Goal: Task Accomplishment & Management: Complete application form

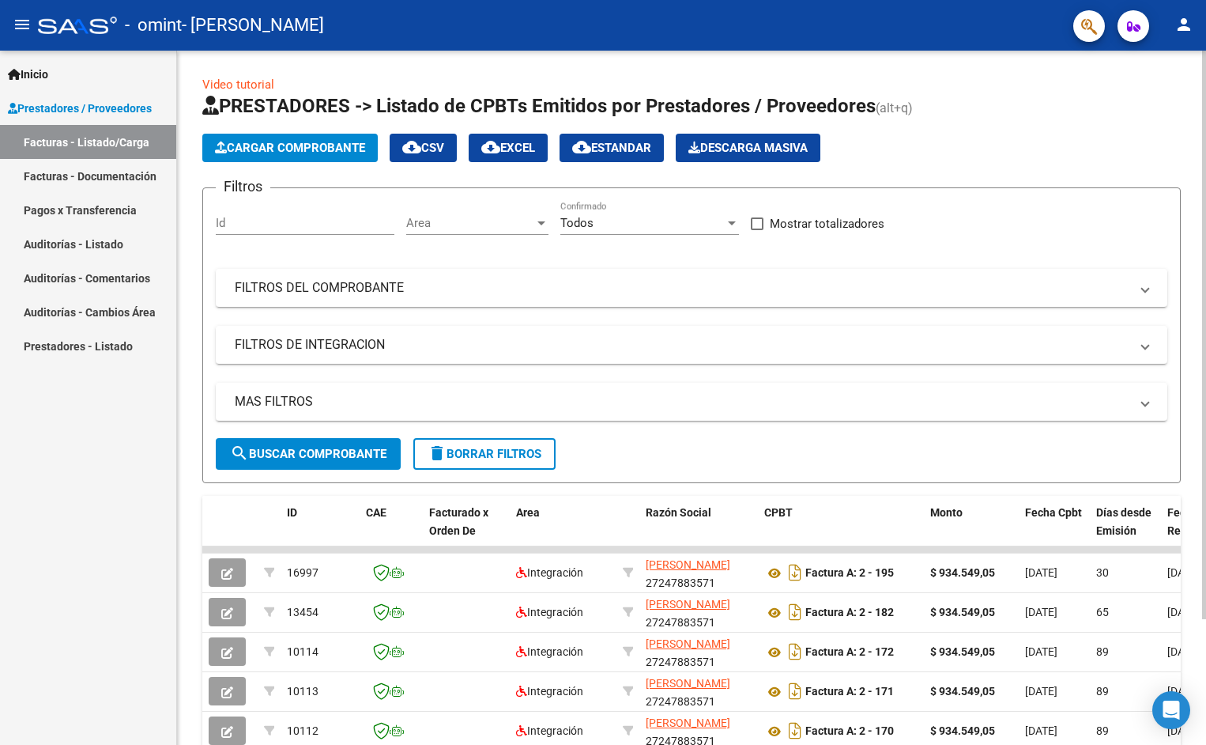
click at [311, 152] on span "Cargar Comprobante" at bounding box center [290, 148] width 150 height 14
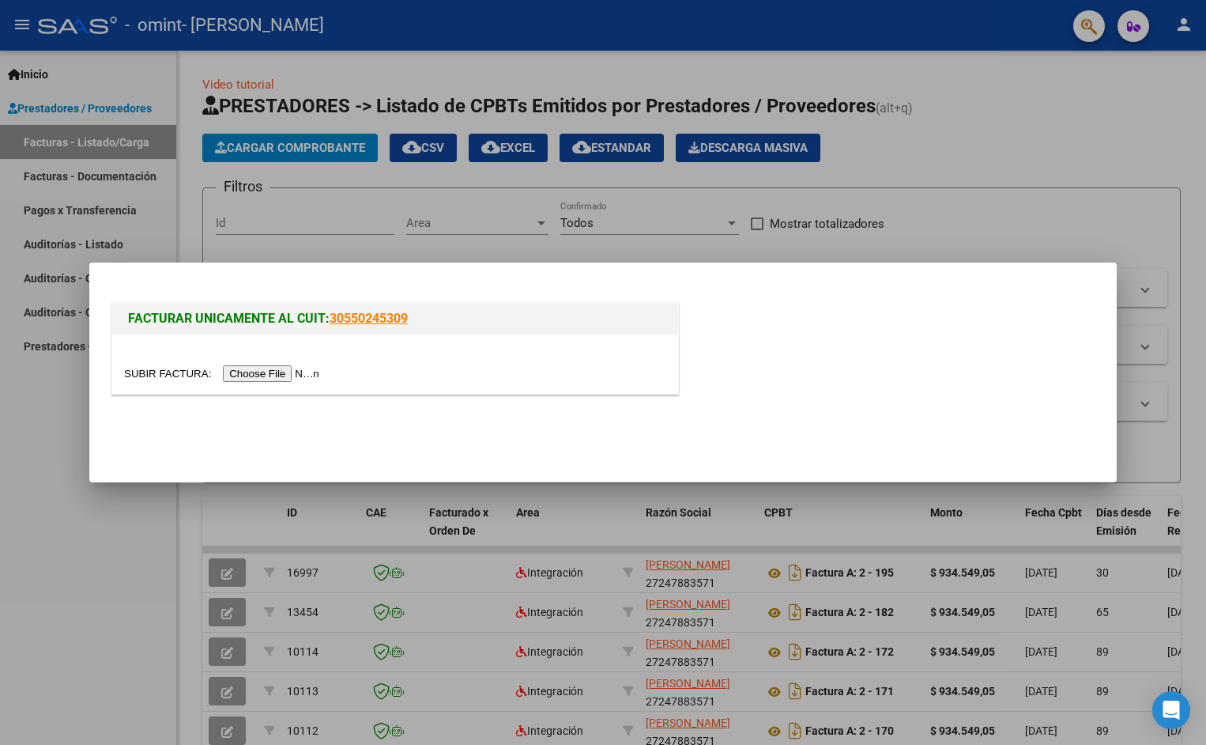
click at [241, 371] on input "file" at bounding box center [224, 373] width 200 height 17
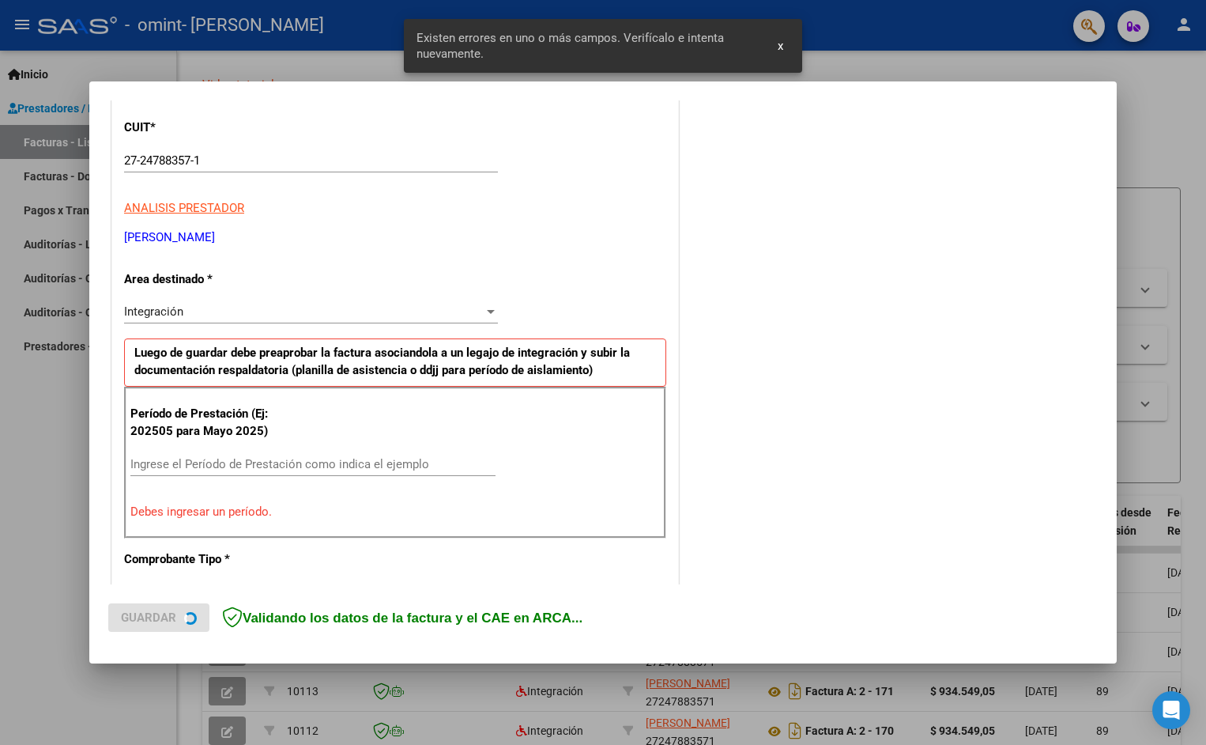
scroll to position [279, 0]
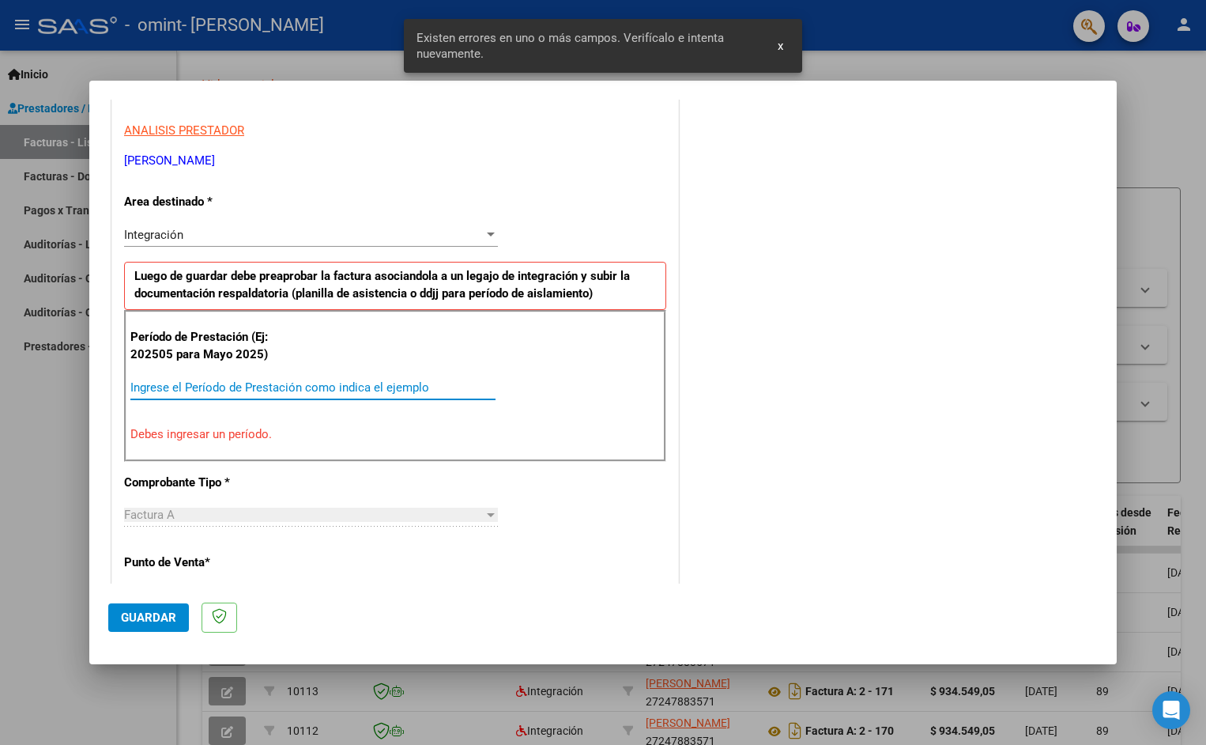
click at [165, 384] on input "Ingrese el Período de Prestación como indica el ejemplo" at bounding box center [312, 387] width 365 height 14
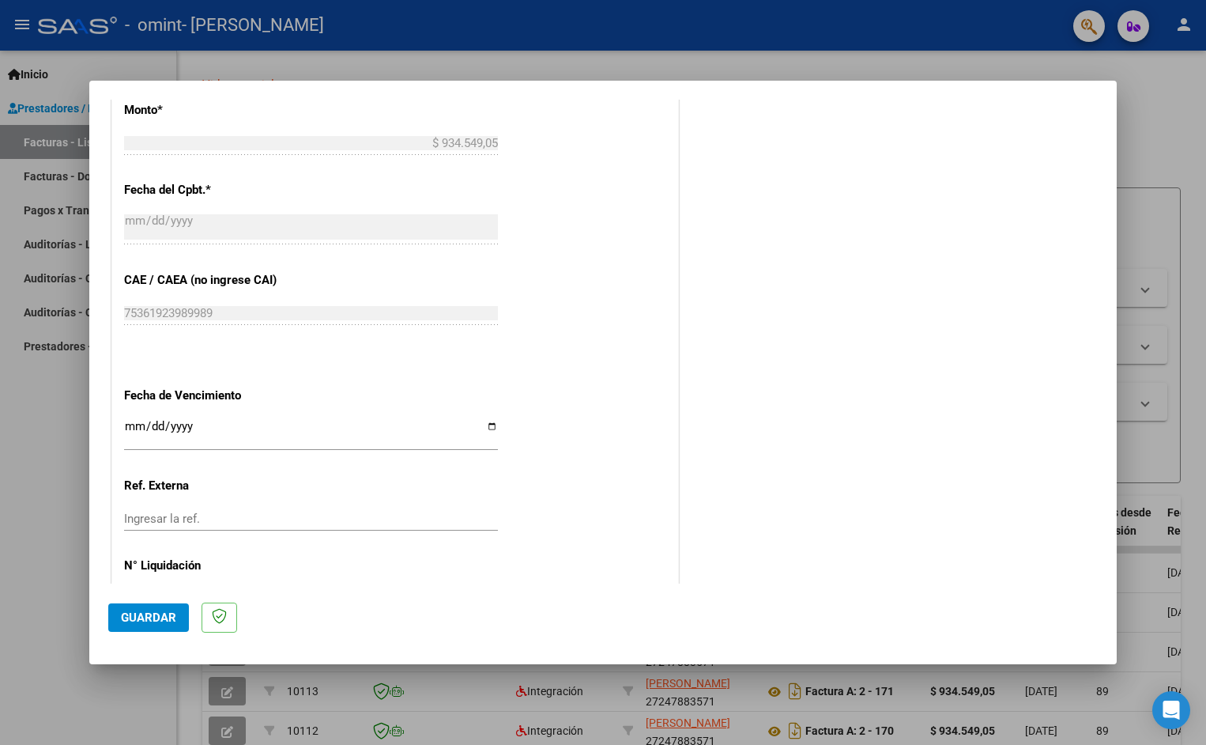
scroll to position [907, 0]
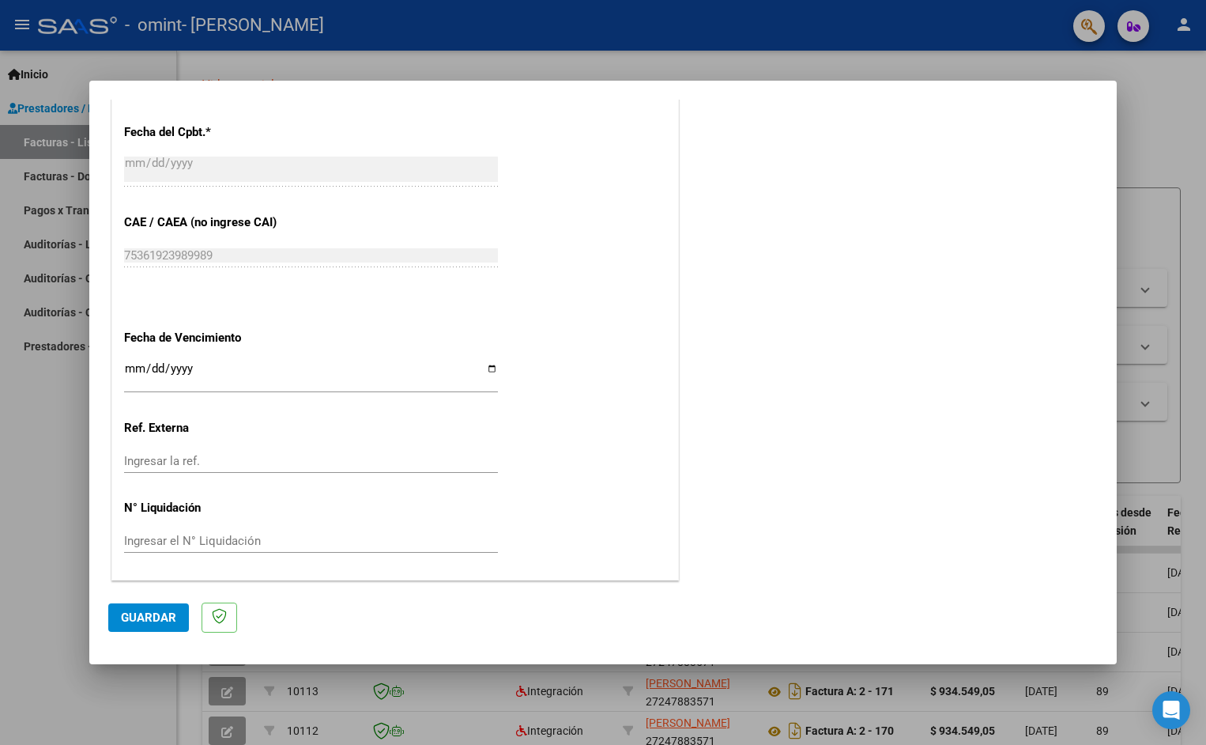
type input "202508"
click at [486, 368] on input "Ingresar la fecha" at bounding box center [311, 374] width 374 height 25
click at [484, 369] on input "[DATE]" at bounding box center [311, 374] width 374 height 25
type input "[DATE]"
click at [144, 610] on span "Guardar" at bounding box center [148, 617] width 55 height 14
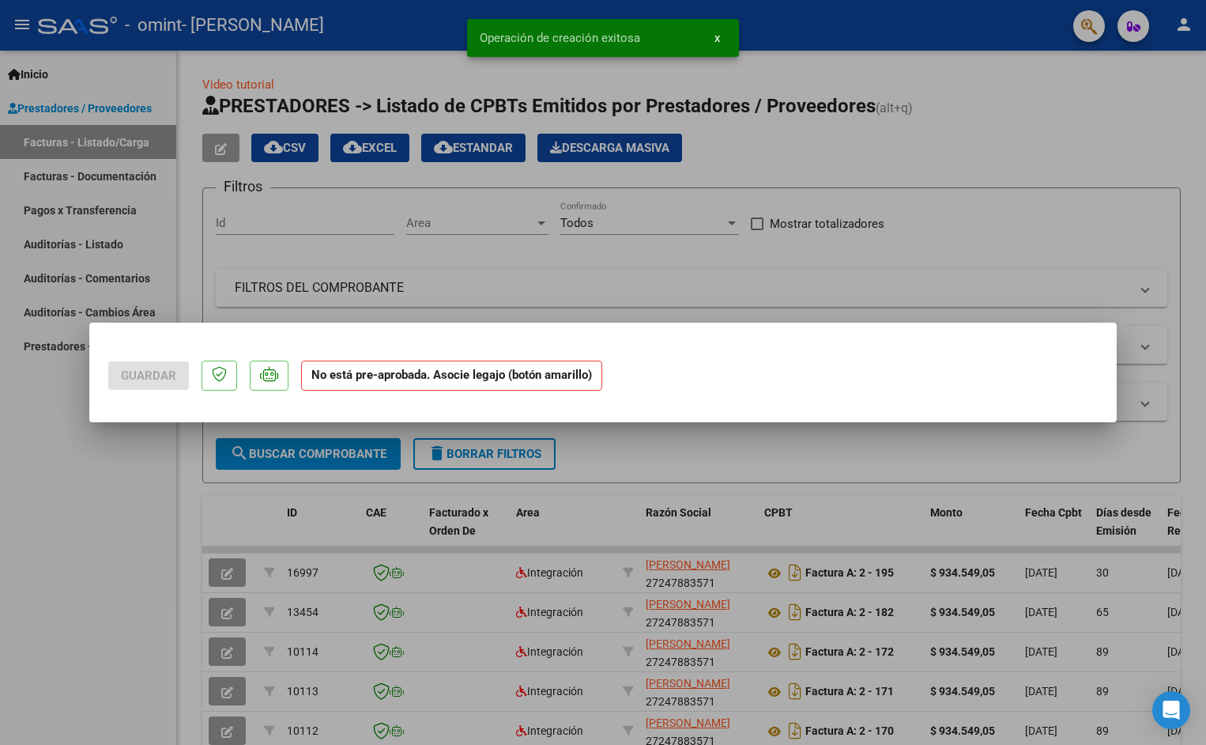
scroll to position [0, 0]
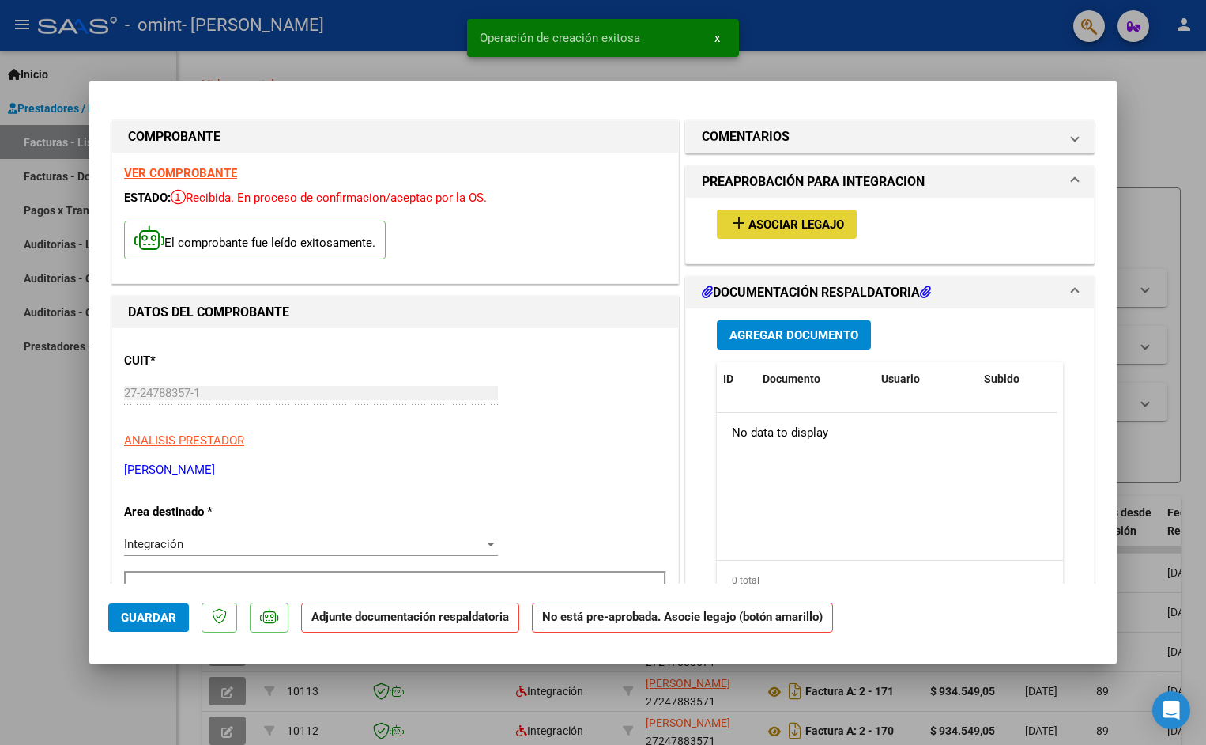
click at [785, 215] on button "add Asociar Legajo" at bounding box center [787, 223] width 140 height 29
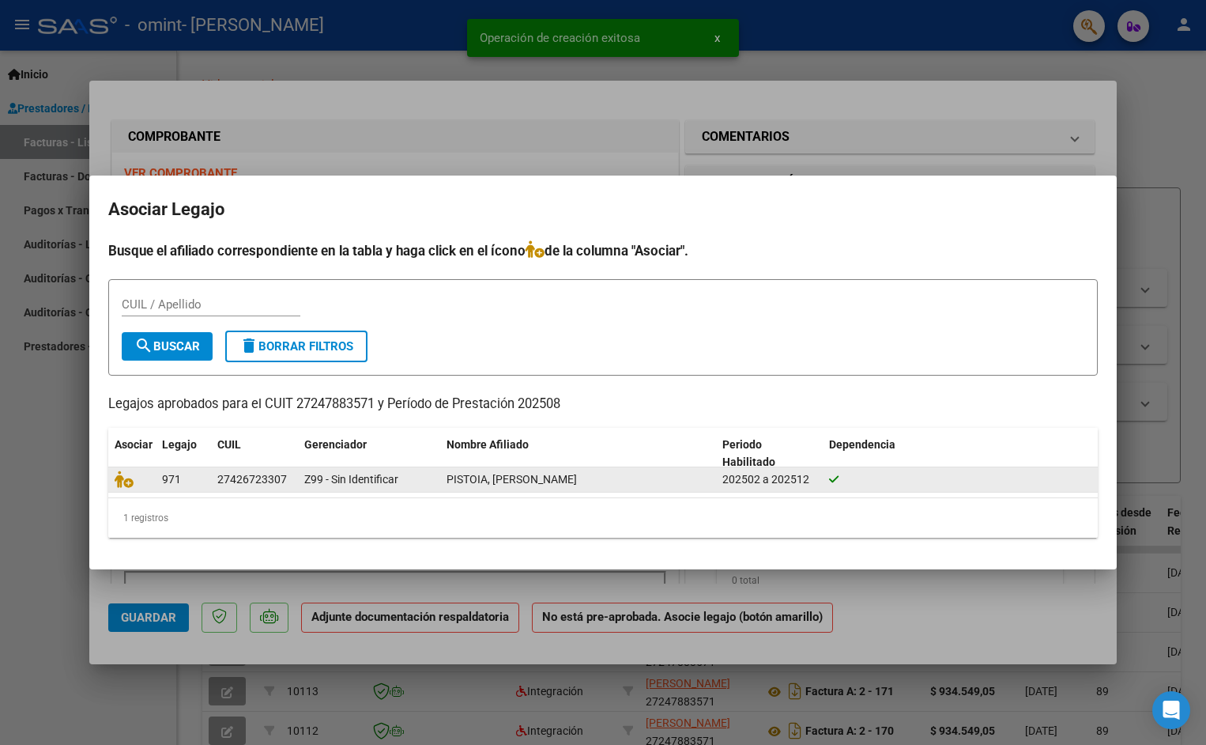
click at [146, 477] on div at bounding box center [132, 479] width 35 height 18
click at [124, 484] on icon at bounding box center [124, 478] width 19 height 17
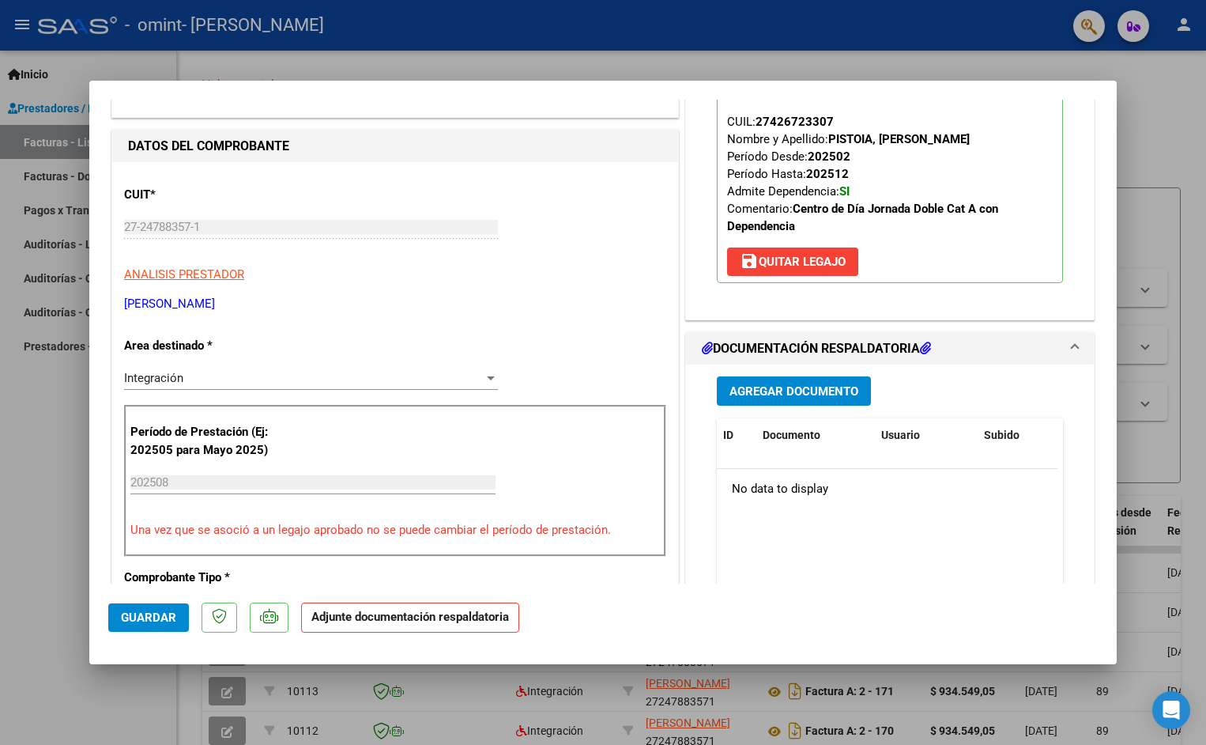
scroll to position [316, 0]
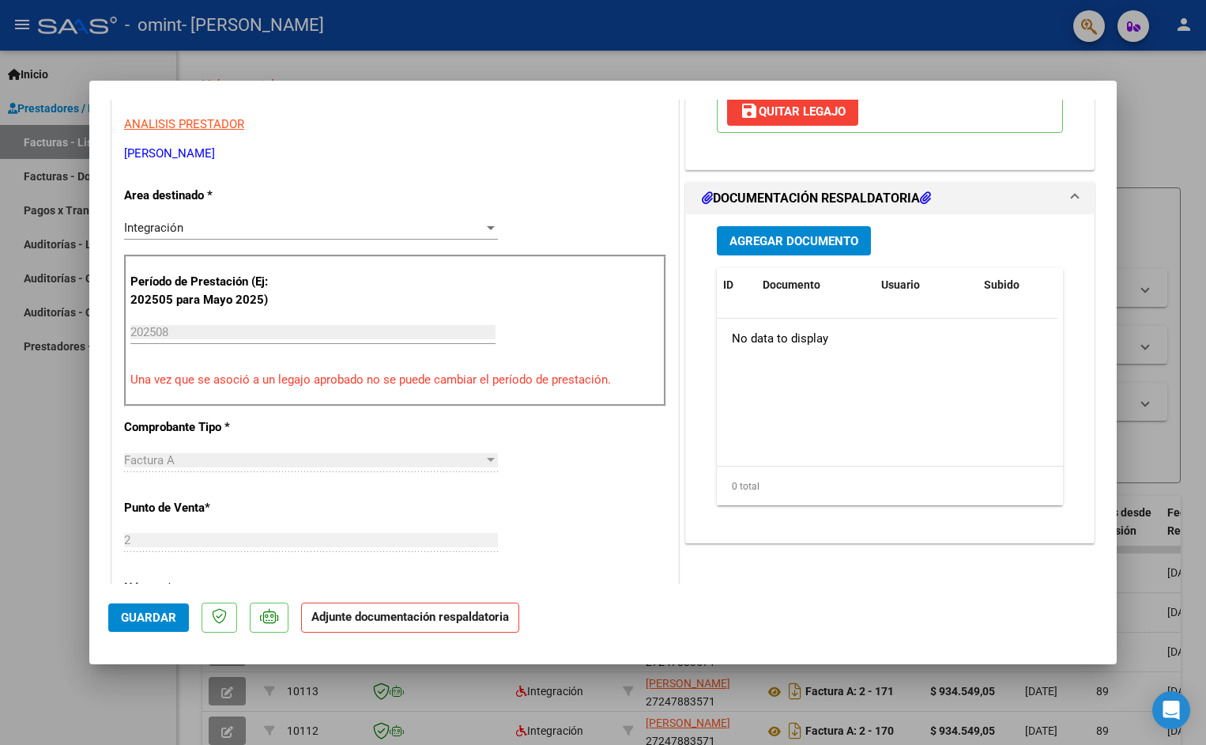
click at [764, 244] on span "Agregar Documento" at bounding box center [793, 241] width 129 height 14
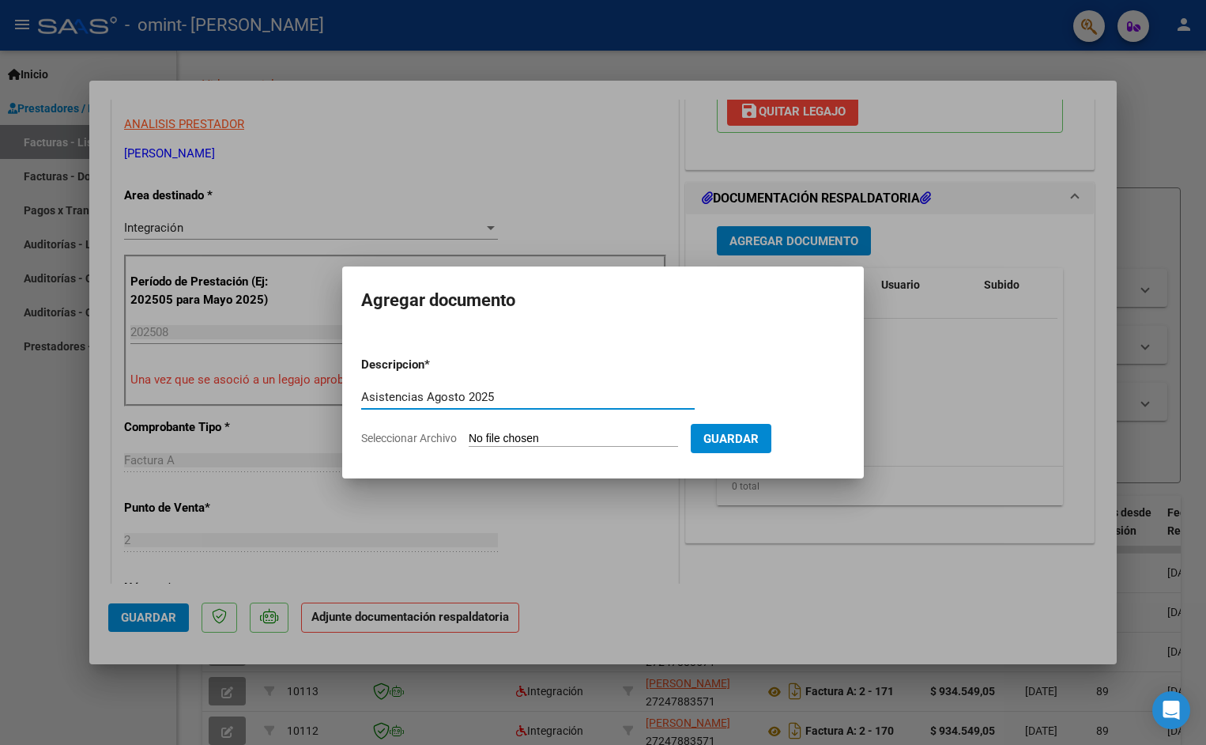
type input "Asistencias Agosto 2025"
click at [491, 438] on input "Seleccionar Archivo" at bounding box center [573, 439] width 209 height 15
type input "C:\fakepath\OMINT [PERSON_NAME] Asist [DATE].pdf"
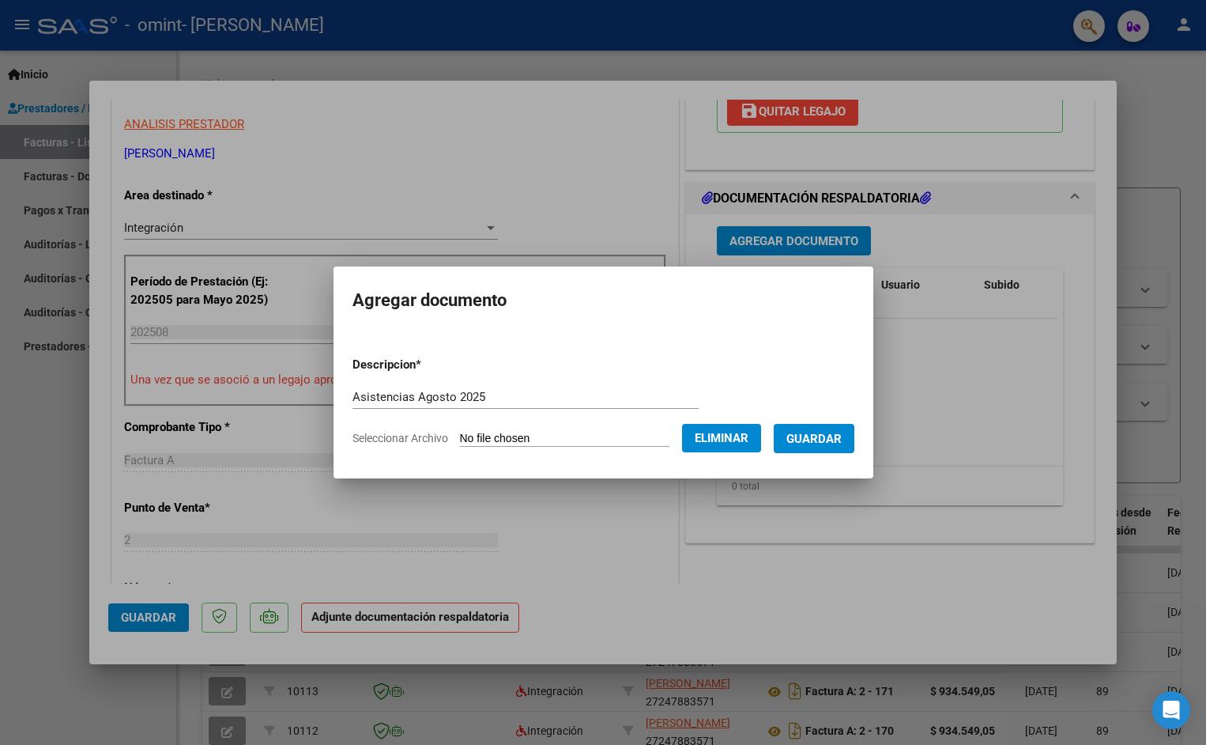
click at [843, 440] on button "Guardar" at bounding box center [814, 438] width 81 height 29
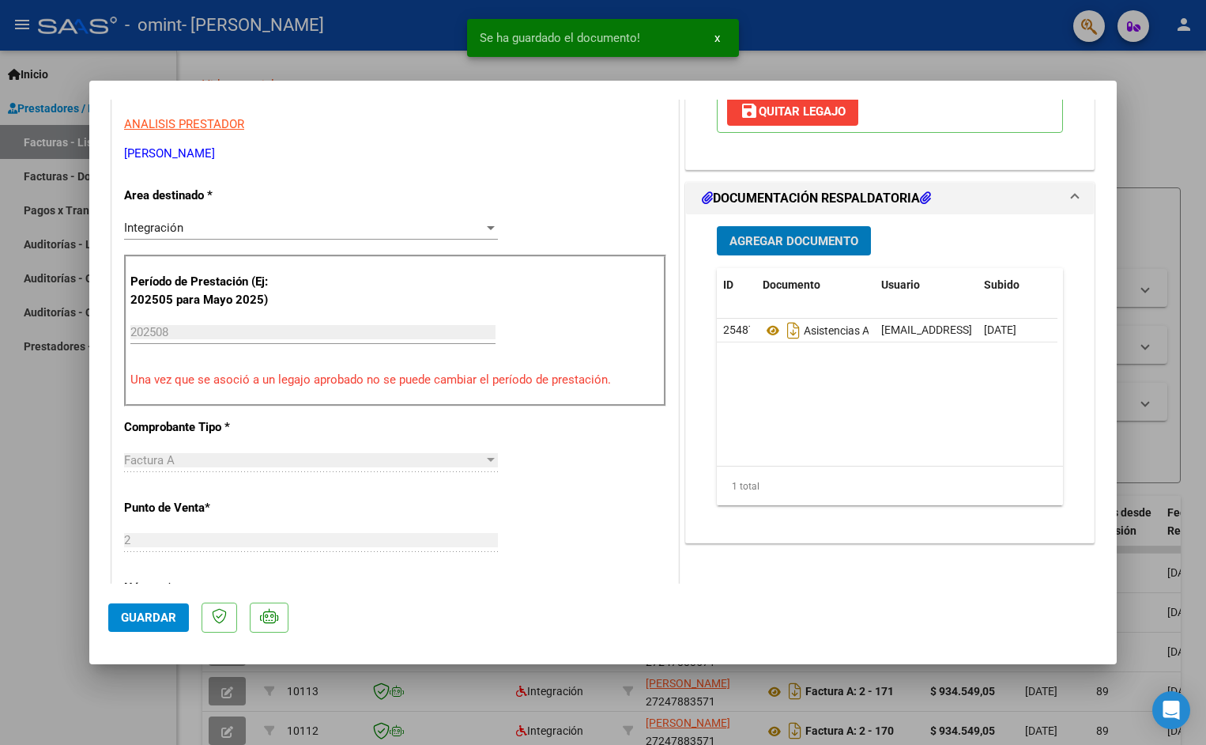
click at [136, 616] on span "Guardar" at bounding box center [148, 617] width 55 height 14
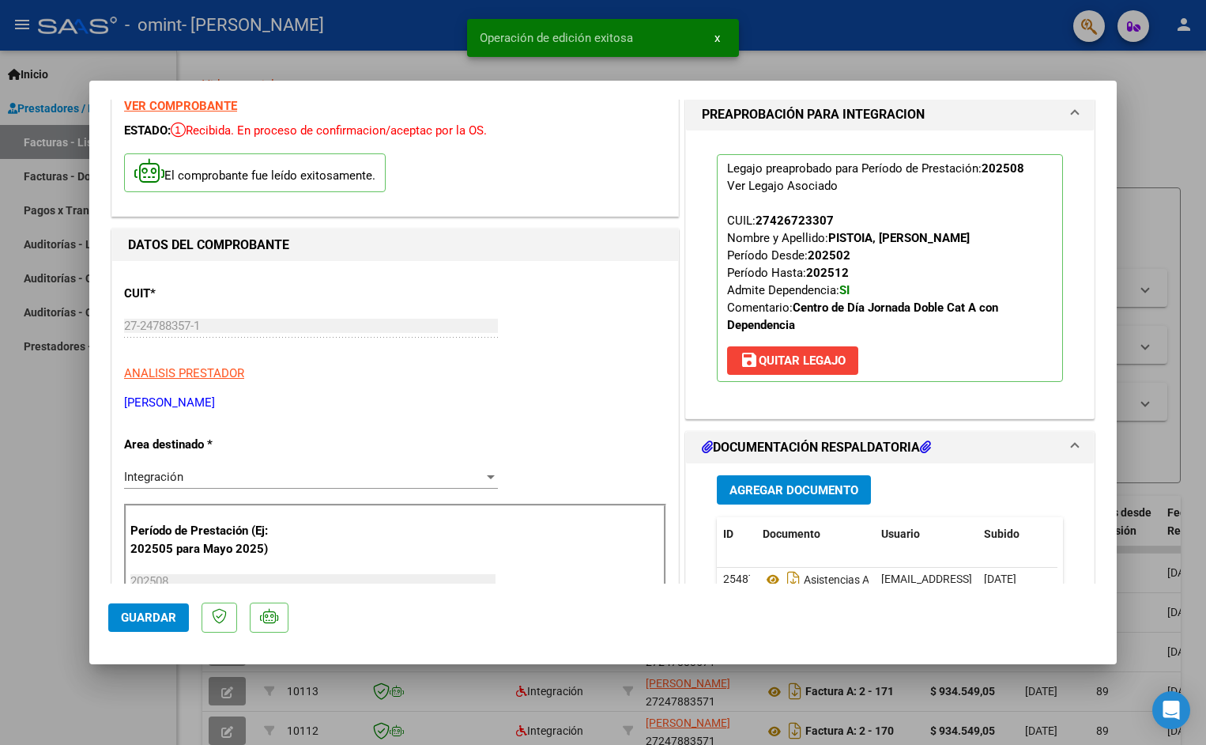
scroll to position [158, 0]
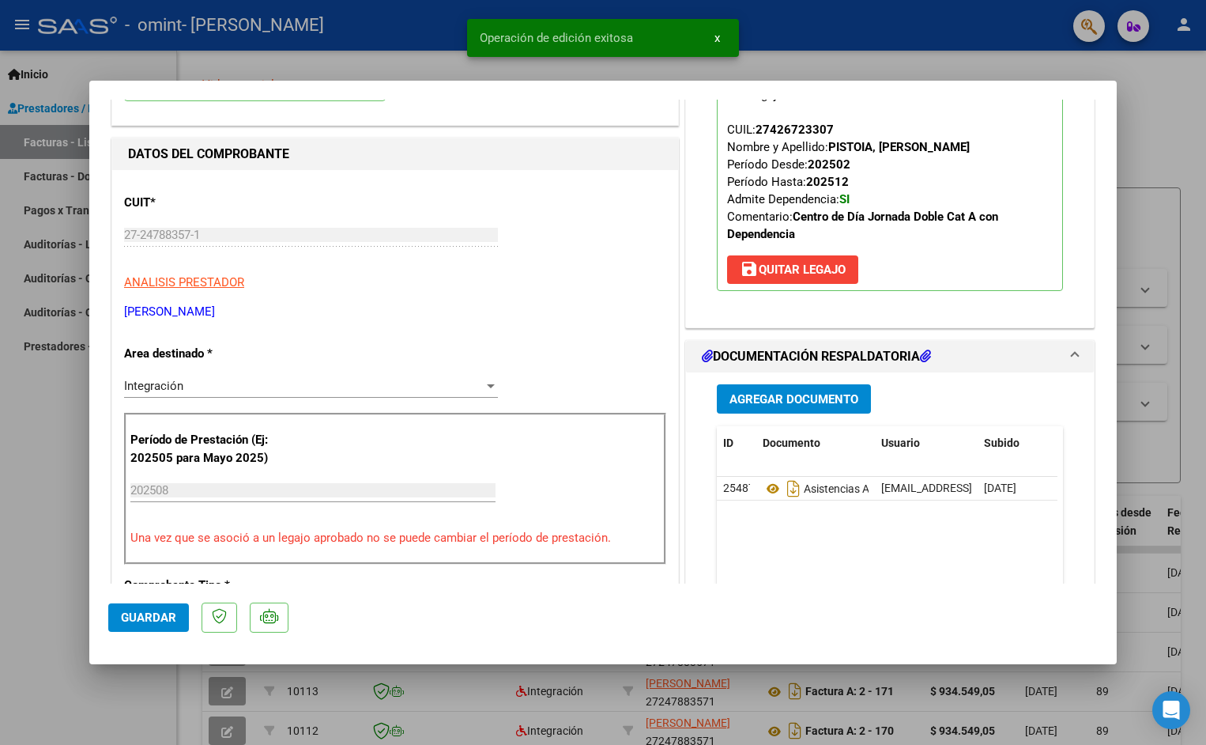
click at [1152, 141] on div at bounding box center [603, 372] width 1206 height 745
type input "$ 0,00"
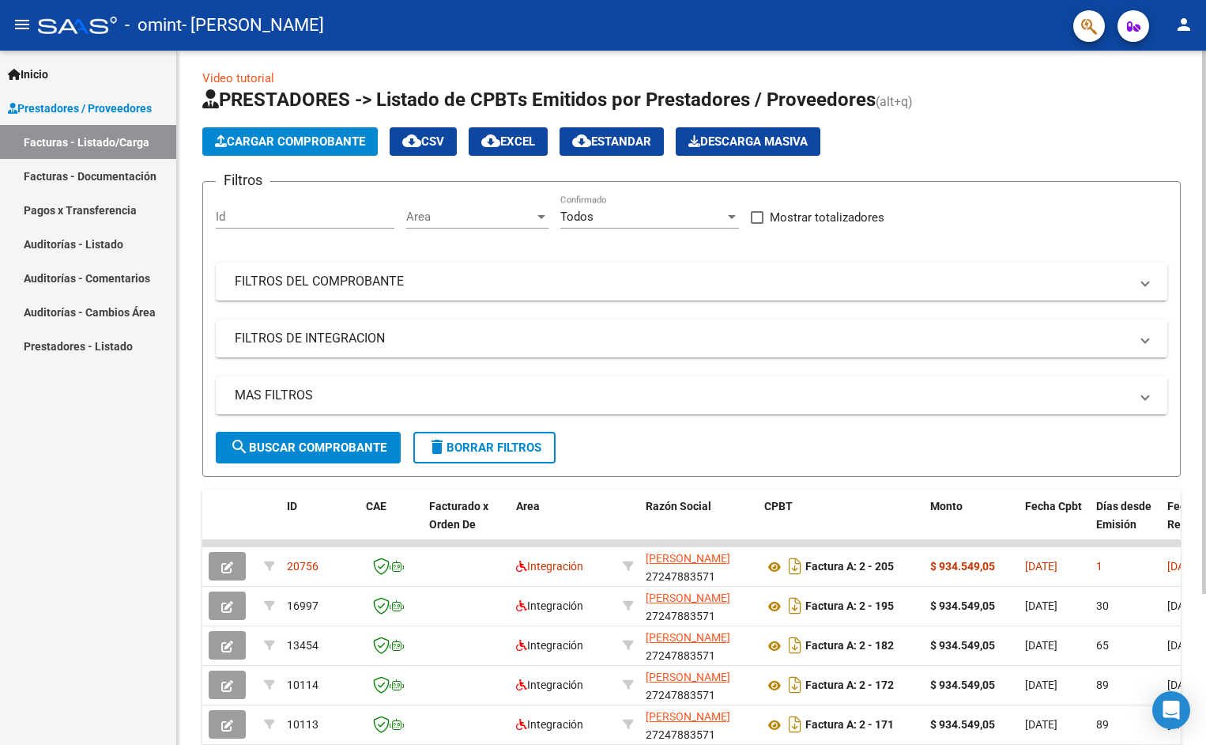
scroll to position [0, 0]
